Goal: Information Seeking & Learning: Understand process/instructions

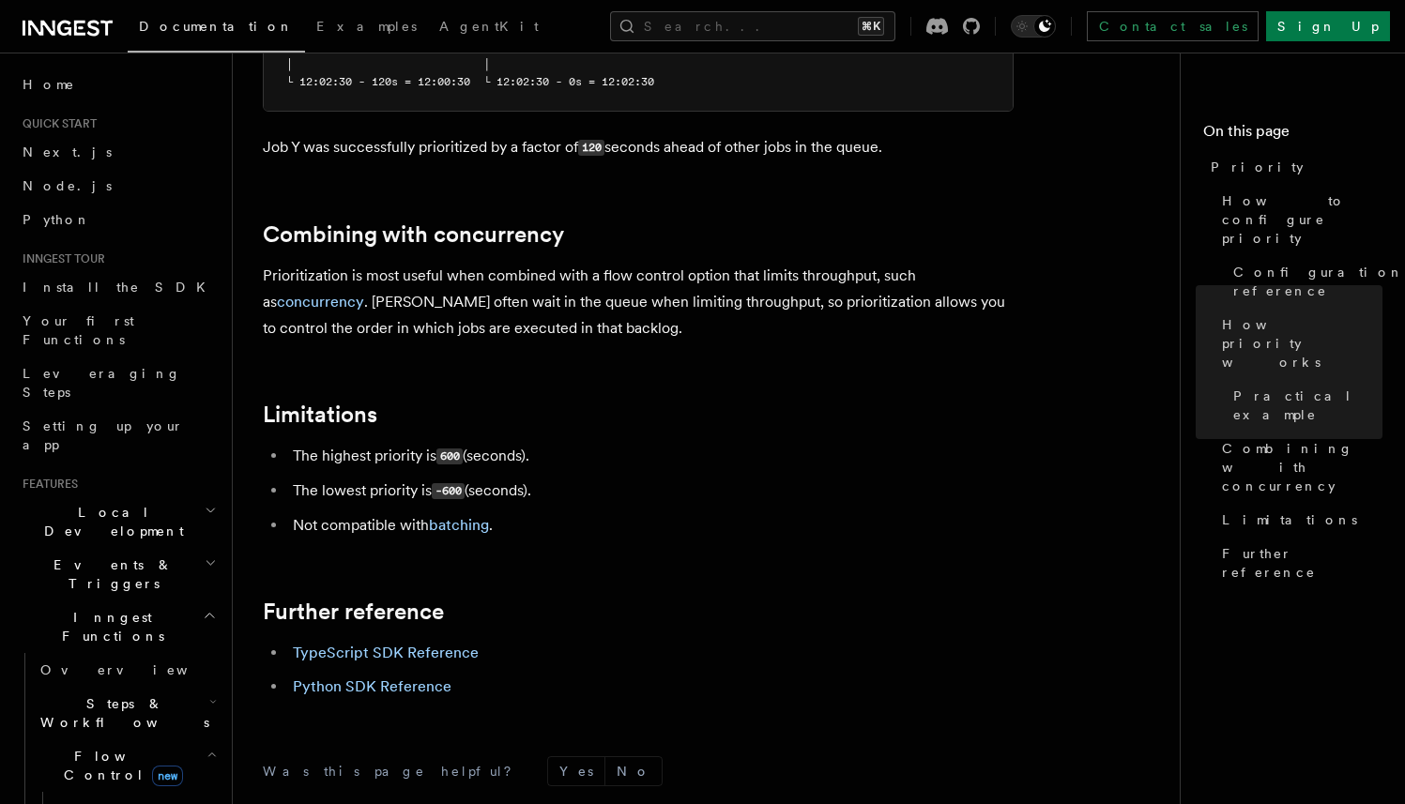
scroll to position [1875, 0]
click at [446, 646] on link "TypeScript SDK Reference" at bounding box center [386, 655] width 186 height 18
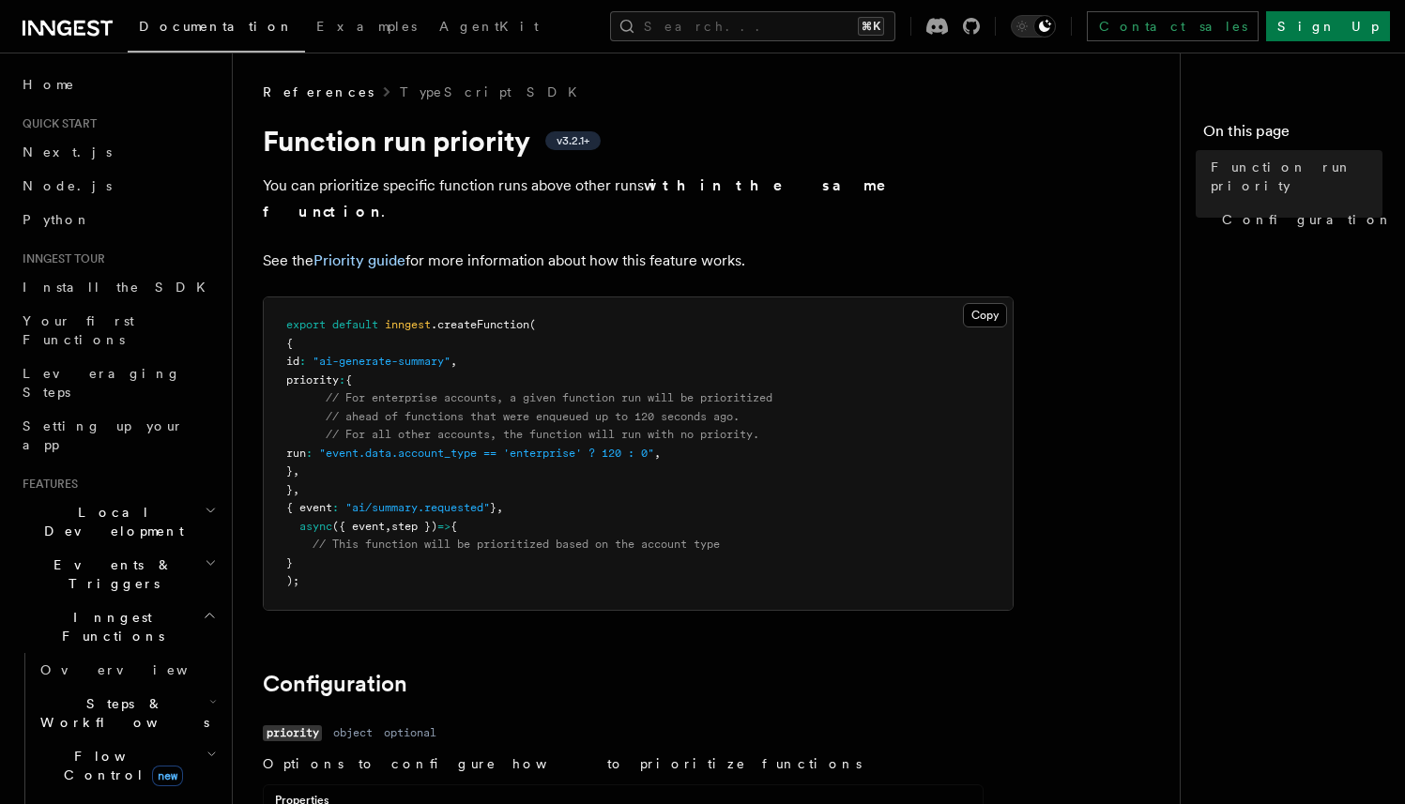
click at [385, 248] on p "See the Priority guide for more information about how this feature works." at bounding box center [638, 261] width 751 height 26
click at [382, 252] on link "Priority guide" at bounding box center [359, 261] width 92 height 18
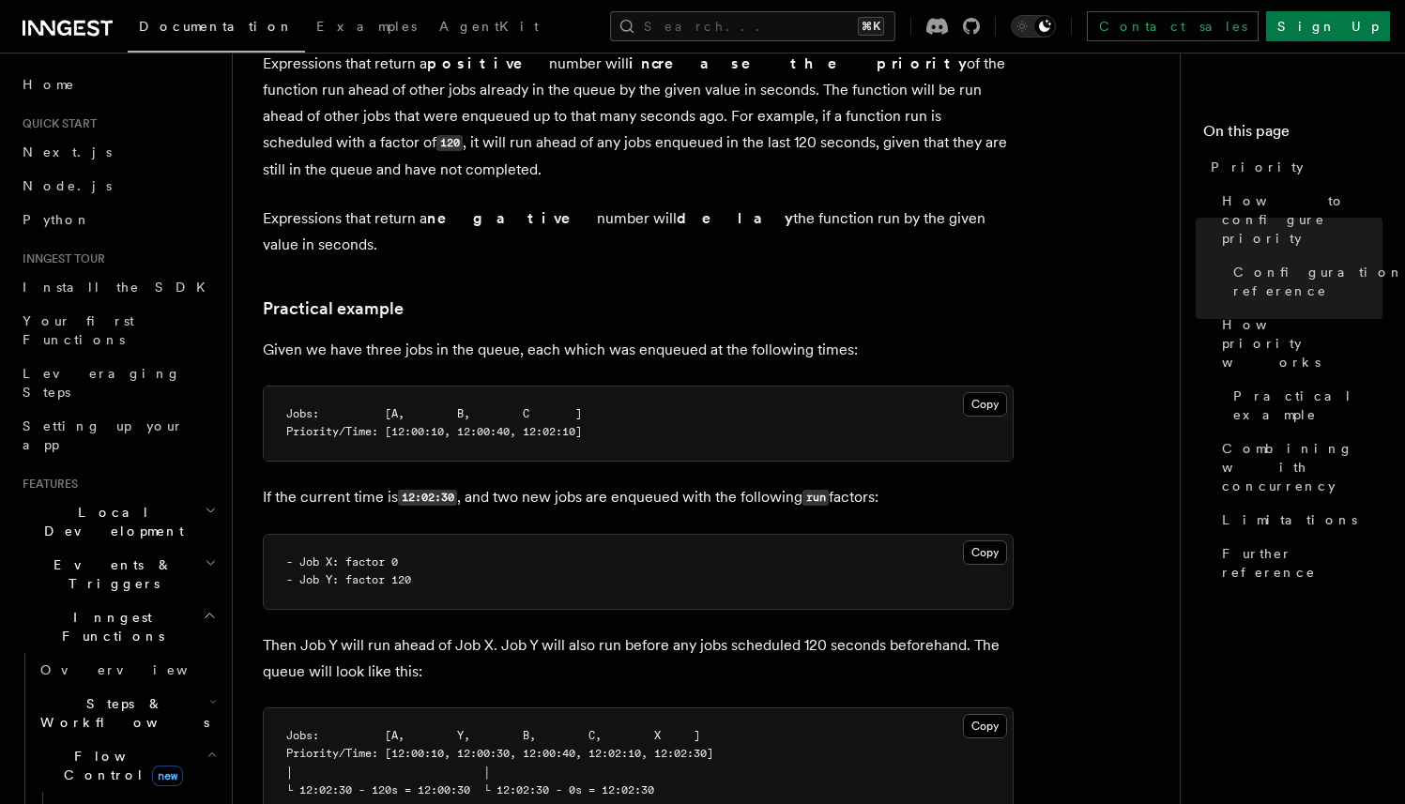
scroll to position [1375, 0]
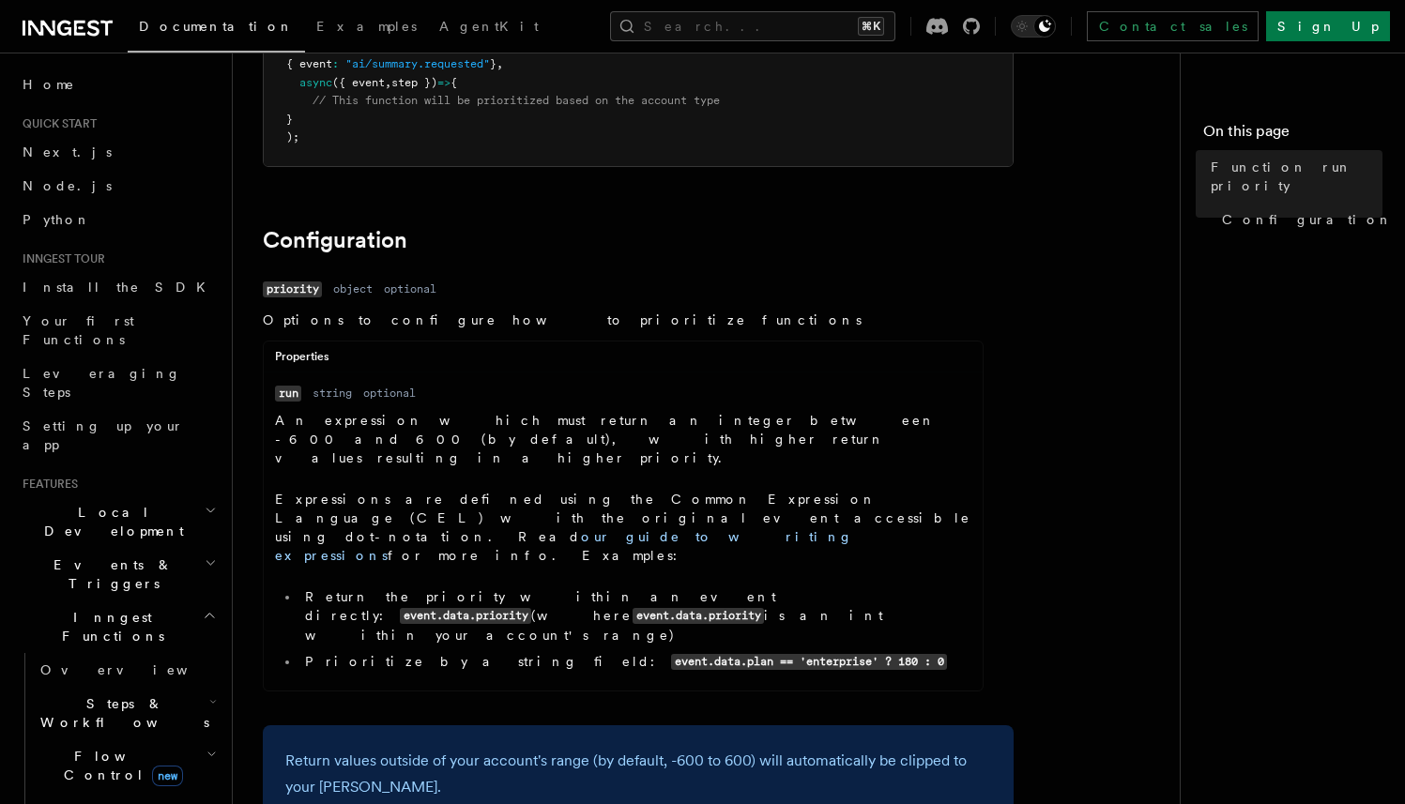
scroll to position [451, 0]
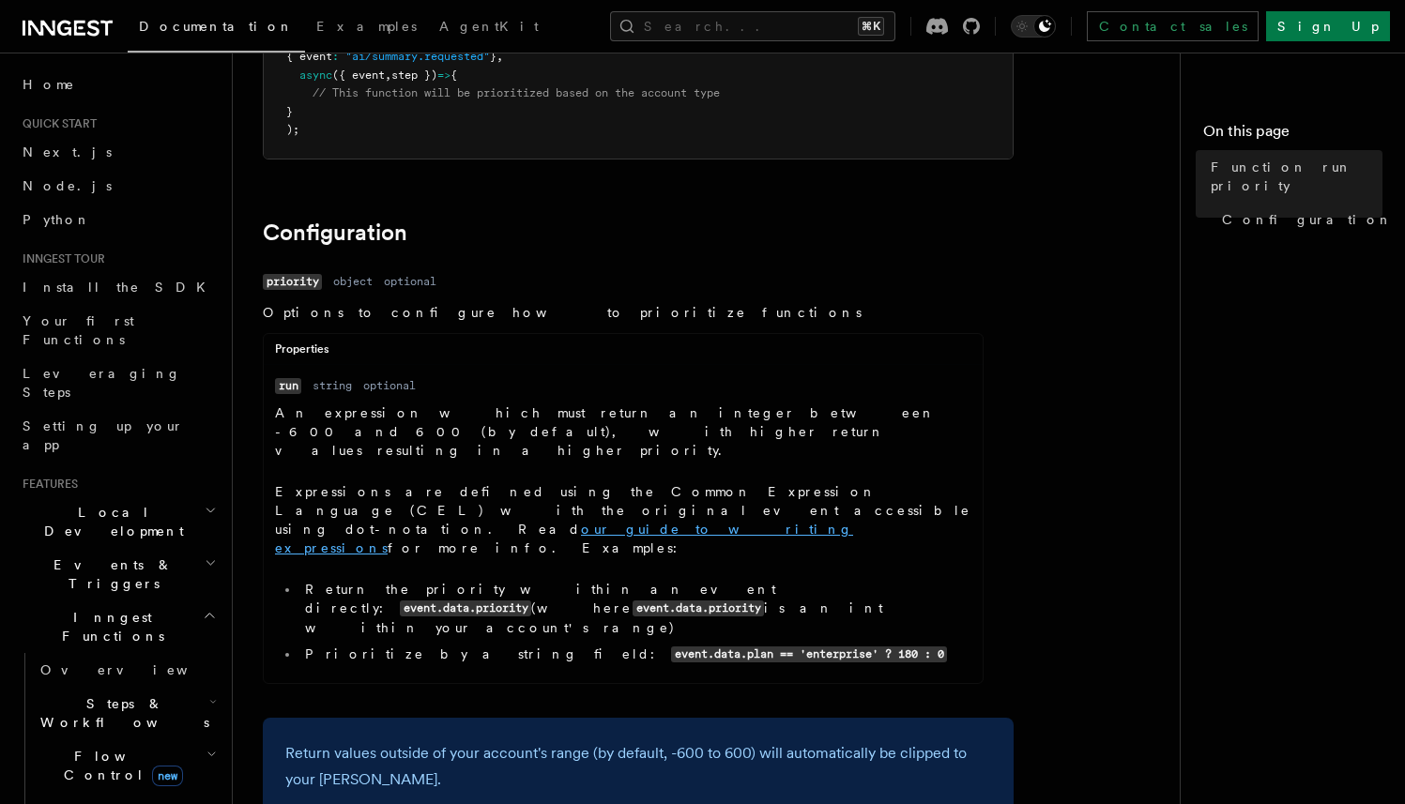
click at [511, 522] on link "our guide to writing expressions" at bounding box center [564, 539] width 578 height 34
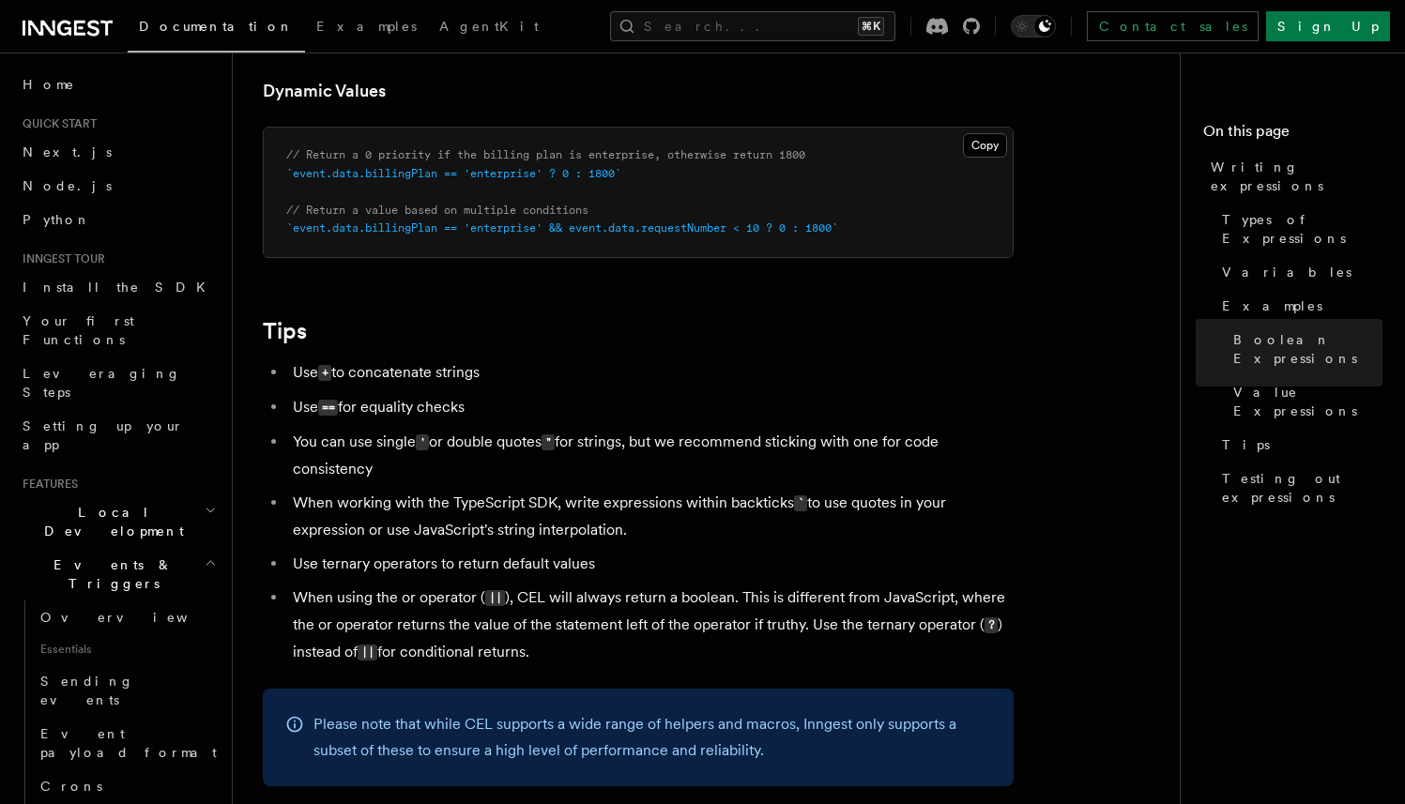
scroll to position [1658, 0]
